Goal: Information Seeking & Learning: Find specific fact

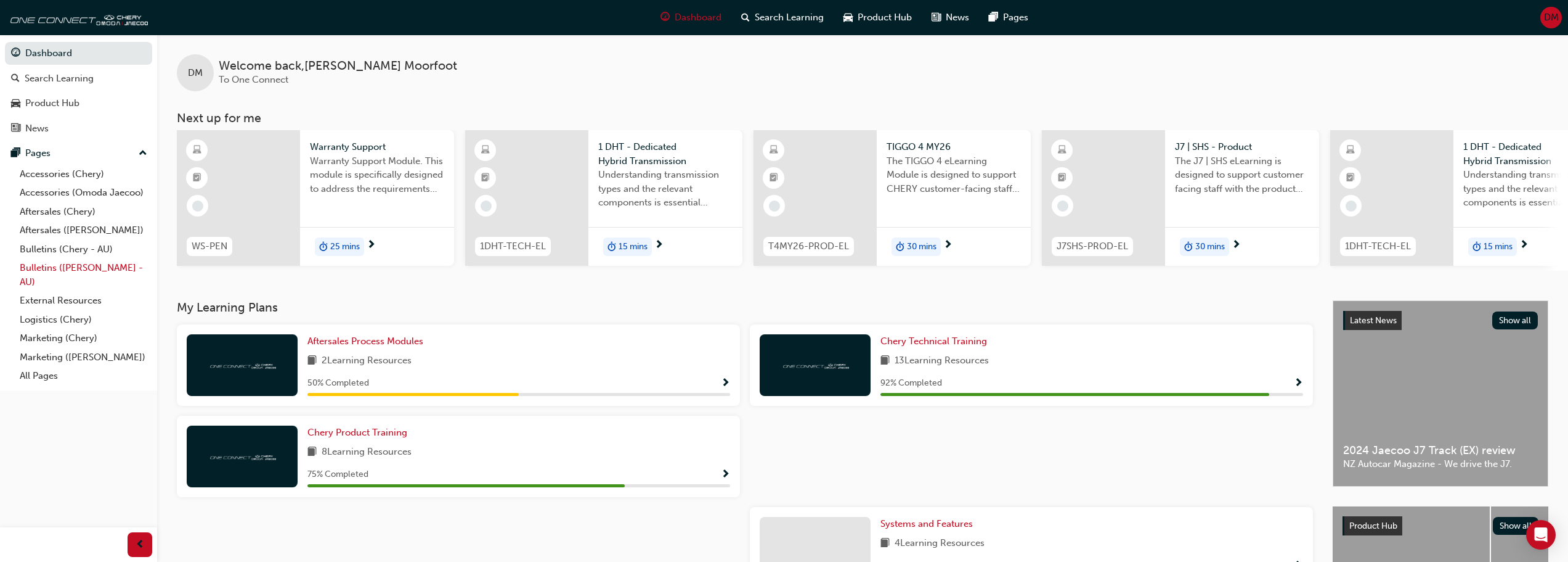
click at [45, 266] on link "Bulletins ([PERSON_NAME] - AU)" at bounding box center [84, 275] width 137 height 32
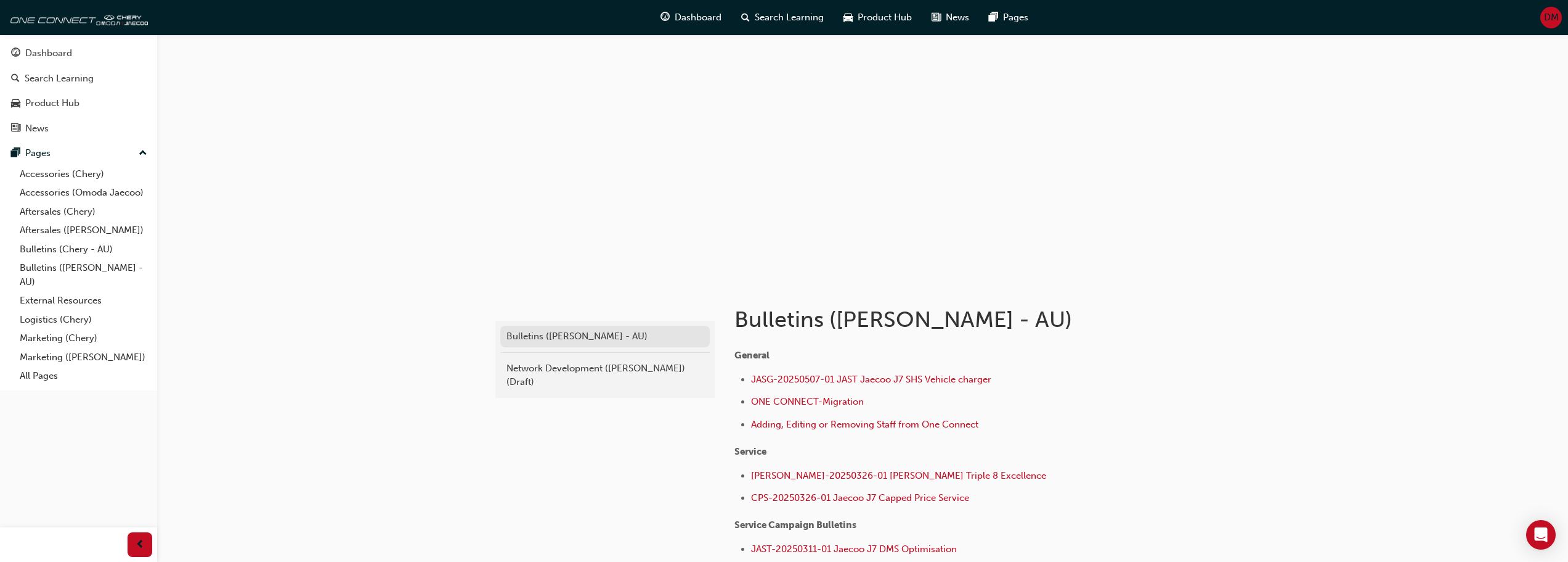
click at [545, 340] on div "Bulletins ([PERSON_NAME] - AU)" at bounding box center [605, 336] width 197 height 14
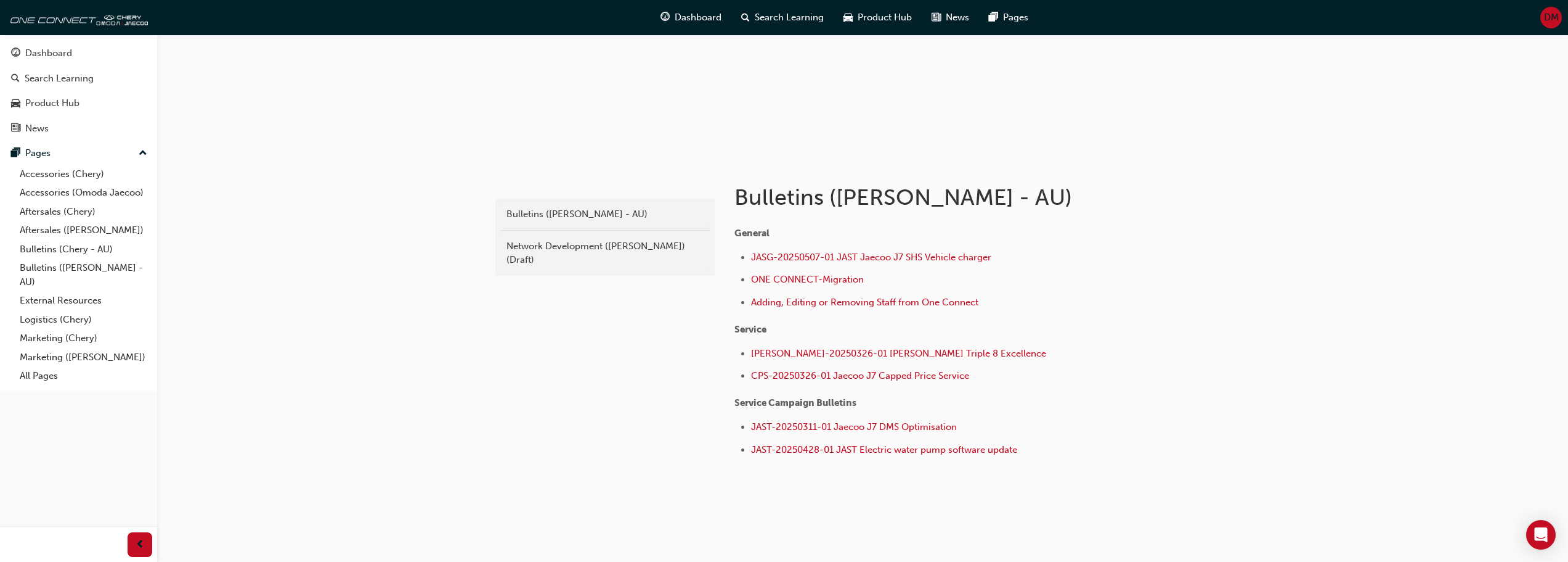
scroll to position [123, 0]
click at [51, 375] on link "All Pages" at bounding box center [84, 375] width 137 height 19
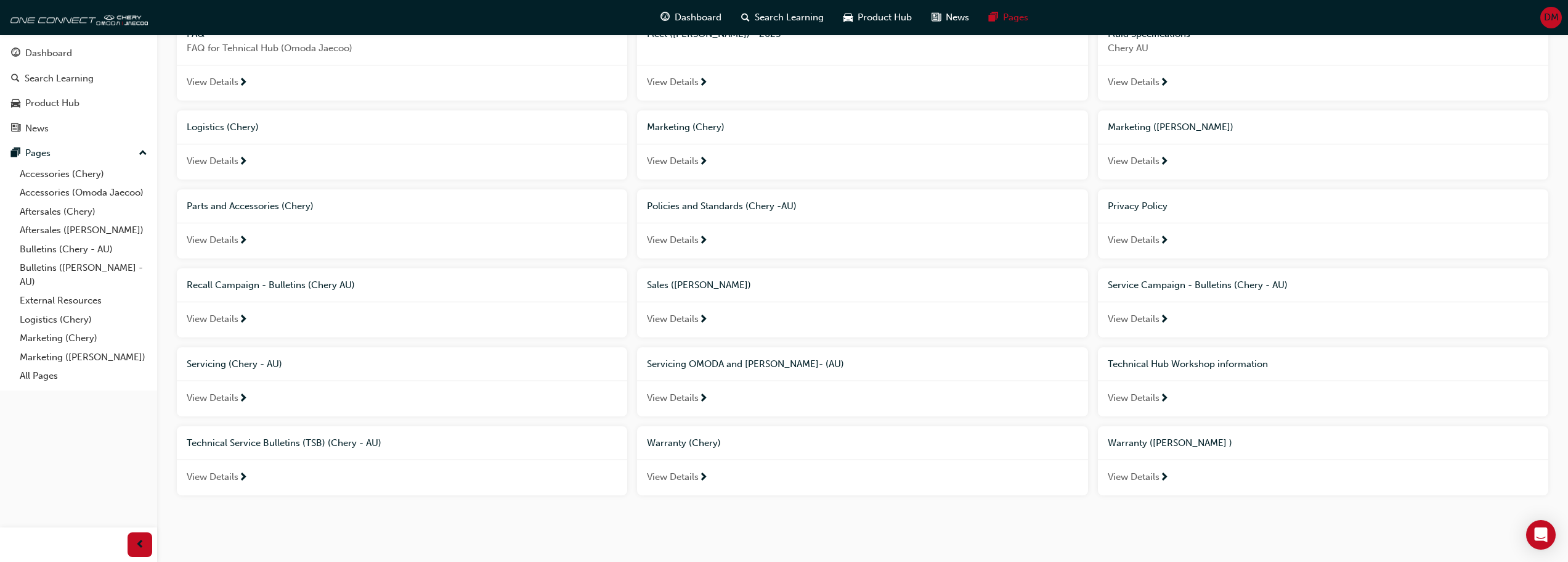
scroll to position [384, 0]
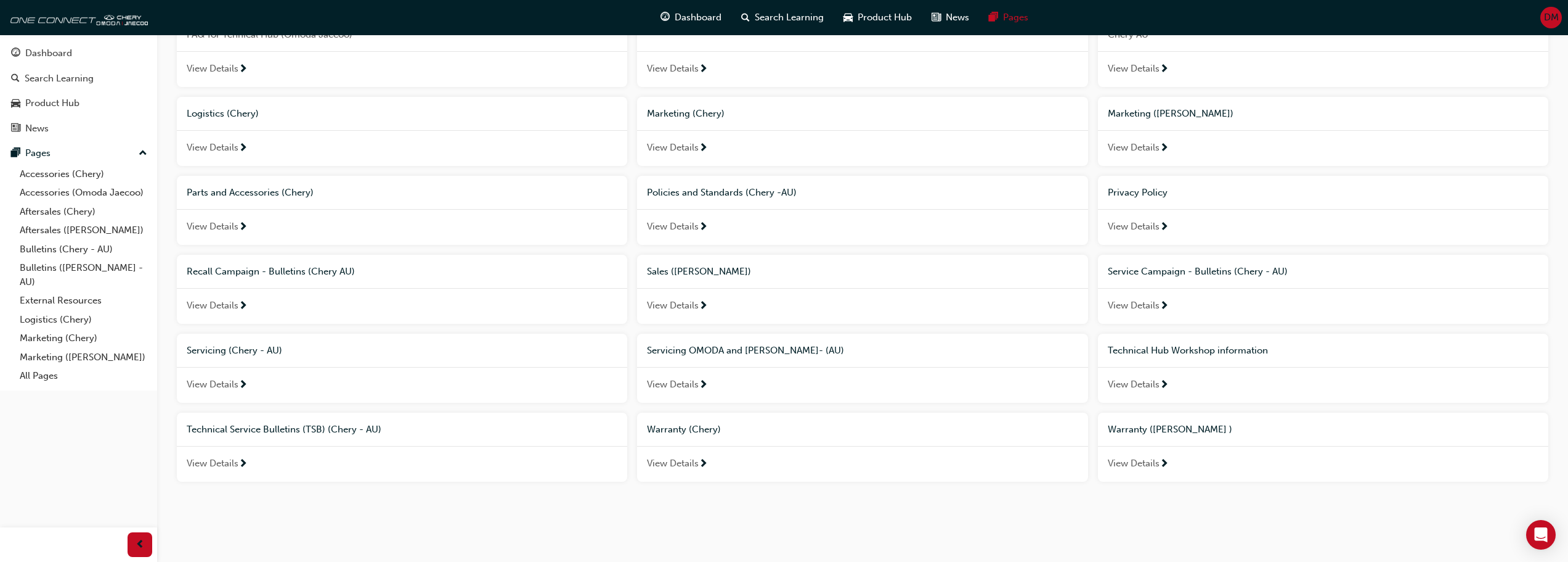
click at [1213, 350] on span "Technical Hub Workshop information" at bounding box center [1187, 350] width 160 height 11
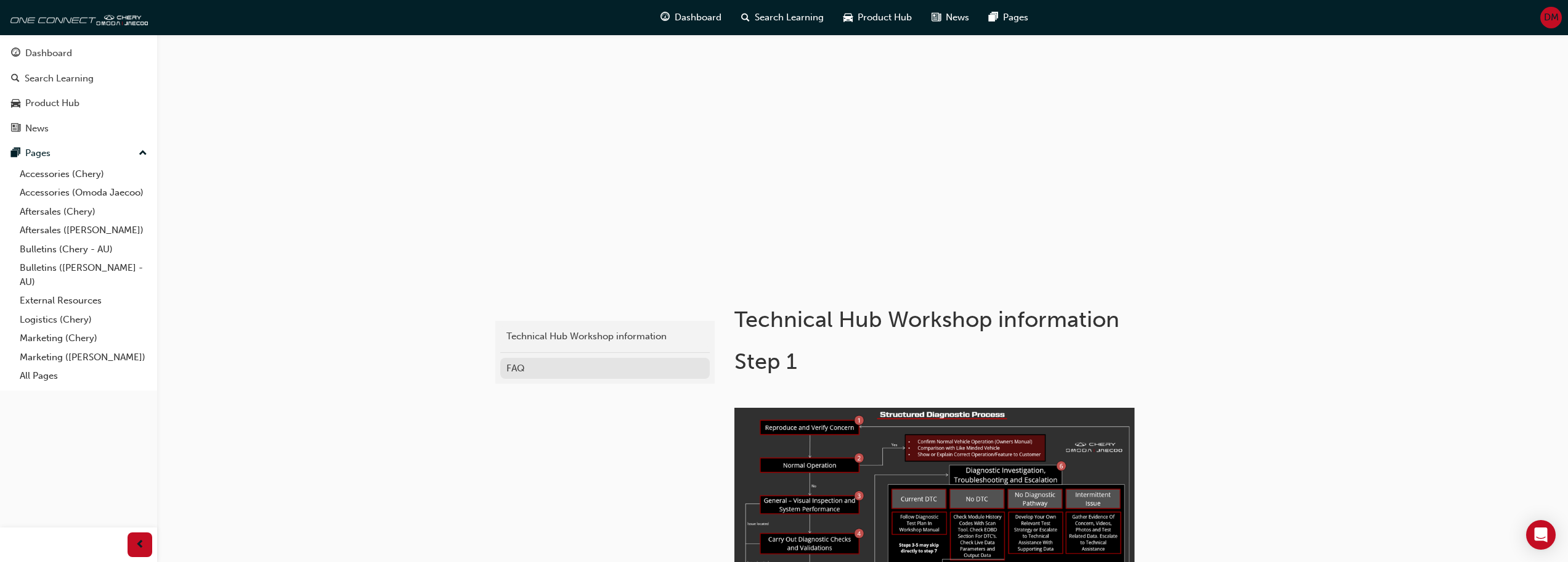
click at [521, 371] on div "FAQ" at bounding box center [605, 369] width 197 height 14
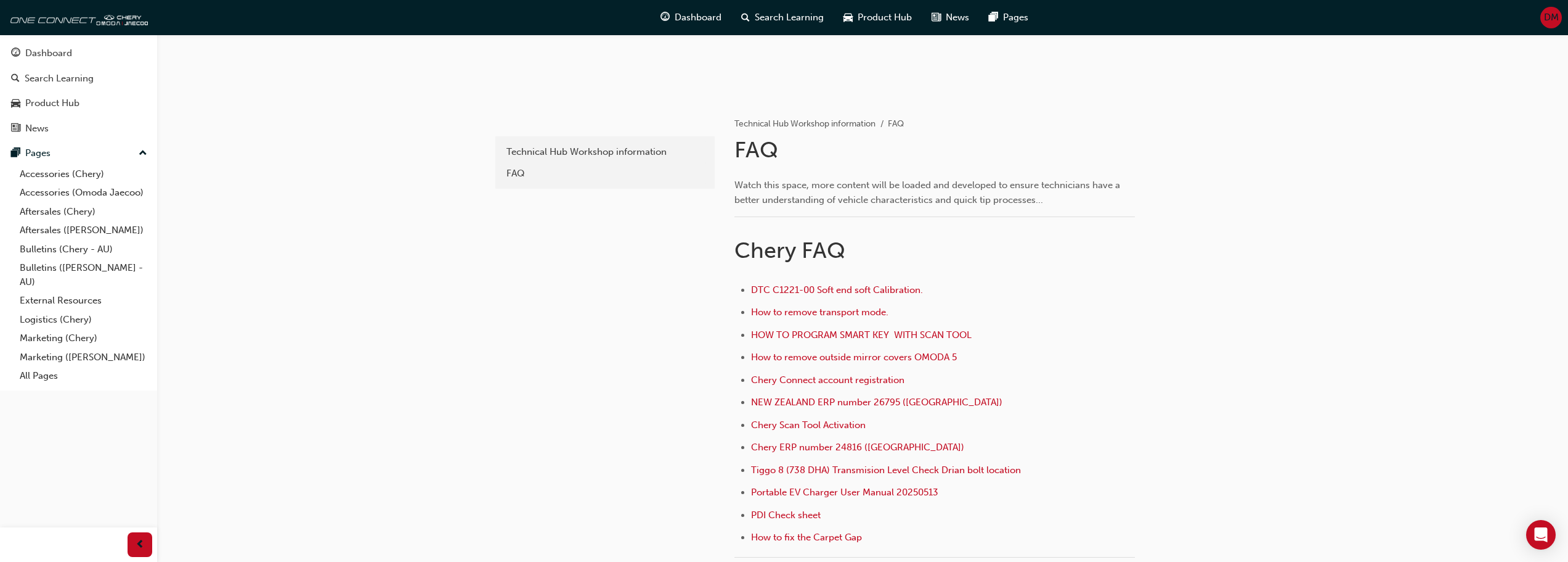
scroll to position [185, 0]
click at [845, 291] on span "DTC C1221-00 Soft end soft Calibration." at bounding box center [837, 289] width 172 height 11
